Goal: Task Accomplishment & Management: Complete application form

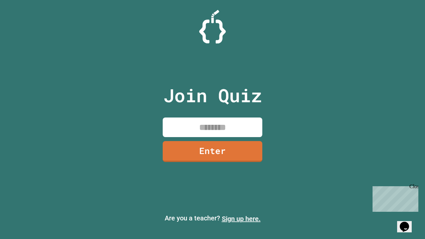
click at [241, 219] on link "Sign up here." at bounding box center [241, 219] width 39 height 8
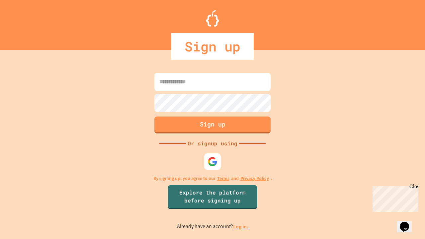
click at [241, 226] on link "Log in." at bounding box center [240, 226] width 15 height 7
